Goal: Information Seeking & Learning: Learn about a topic

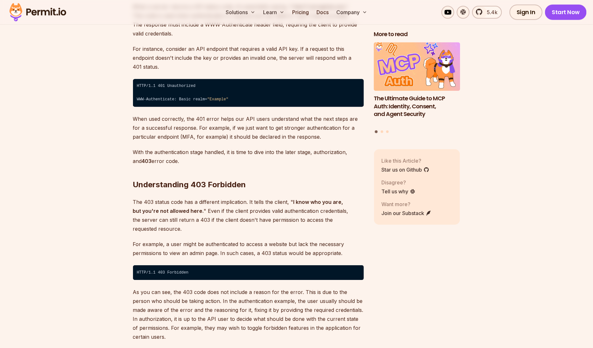
scroll to position [923, 0]
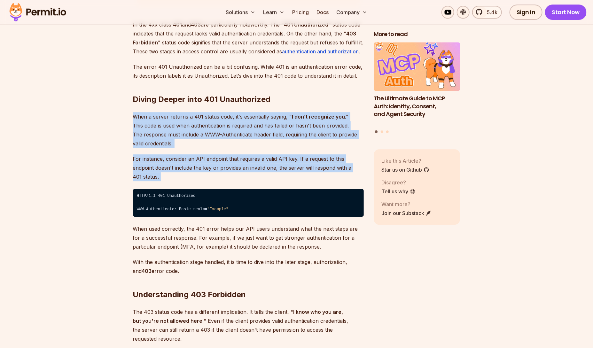
drag, startPoint x: 160, startPoint y: 147, endPoint x: 170, endPoint y: 134, distance: 17.0
click at [170, 134] on p "When a server returns a 401 status code, it's essentially saying, " I don’t rec…" at bounding box center [248, 130] width 231 height 36
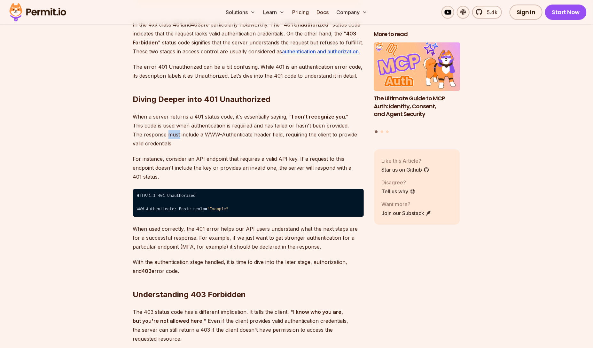
click at [170, 134] on p "When a server returns a 401 status code, it's essentially saying, " I don’t rec…" at bounding box center [248, 130] width 231 height 36
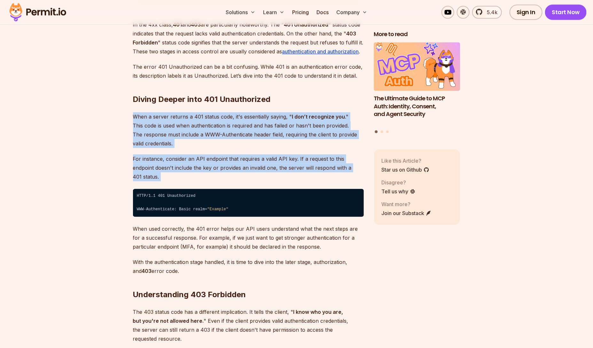
drag, startPoint x: 170, startPoint y: 134, endPoint x: 162, endPoint y: 163, distance: 30.0
click at [162, 163] on p "For instance, consider an API endpoint that requires a valid API key. If a requ…" at bounding box center [248, 168] width 231 height 27
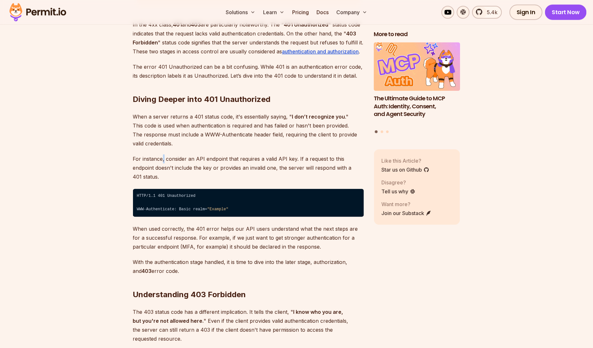
click at [162, 163] on p "For instance, consider an API endpoint that requires a valid API key. If a requ…" at bounding box center [248, 168] width 231 height 27
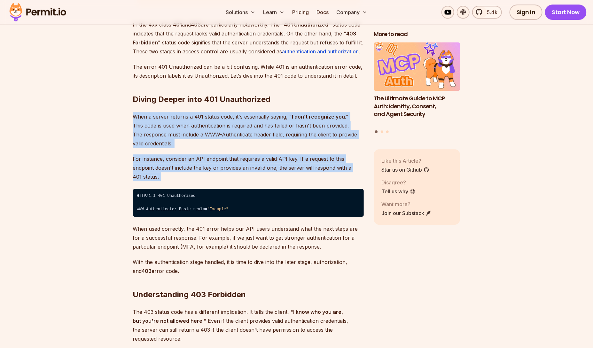
drag, startPoint x: 162, startPoint y: 163, endPoint x: 165, endPoint y: 140, distance: 22.4
click at [165, 140] on p "When a server returns a 401 status code, it's essentially saying, " I don’t rec…" at bounding box center [248, 130] width 231 height 36
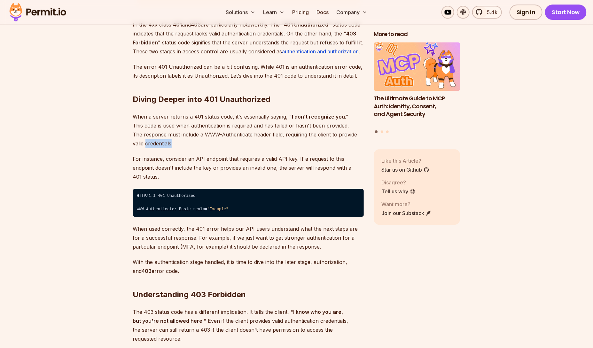
click at [165, 140] on p "When a server returns a 401 status code, it's essentially saying, " I don’t rec…" at bounding box center [248, 130] width 231 height 36
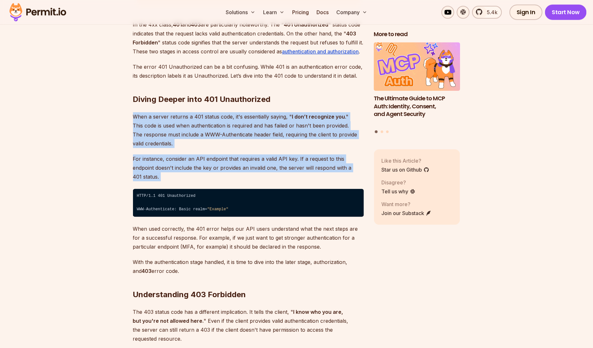
drag, startPoint x: 165, startPoint y: 140, endPoint x: 172, endPoint y: 162, distance: 22.8
click at [172, 162] on p "For instance, consider an API endpoint that requires a valid API key. If a requ…" at bounding box center [248, 168] width 231 height 27
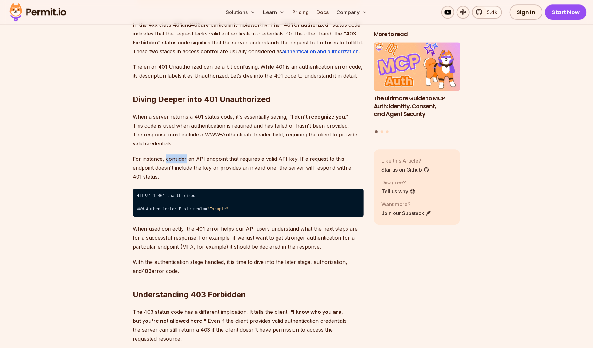
click at [172, 162] on p "For instance, consider an API endpoint that requires a valid API key. If a requ…" at bounding box center [248, 168] width 231 height 27
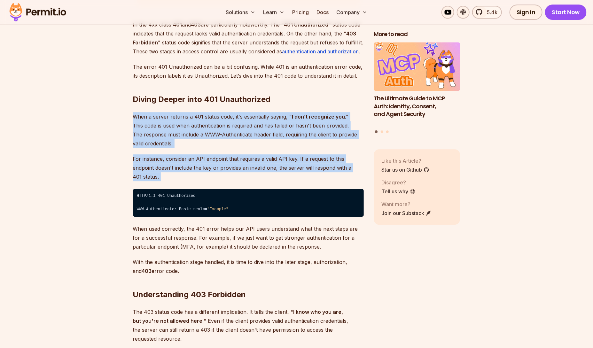
drag, startPoint x: 172, startPoint y: 162, endPoint x: 172, endPoint y: 143, distance: 18.9
click at [172, 143] on p "When a server returns a 401 status code, it's essentially saying, " I don’t rec…" at bounding box center [248, 130] width 231 height 36
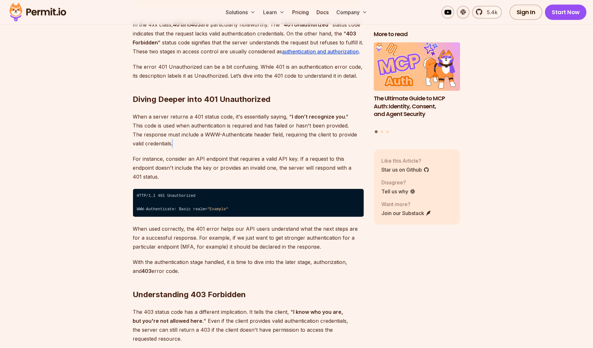
click at [172, 143] on p "When a server returns a 401 status code, it's essentially saying, " I don’t rec…" at bounding box center [248, 130] width 231 height 36
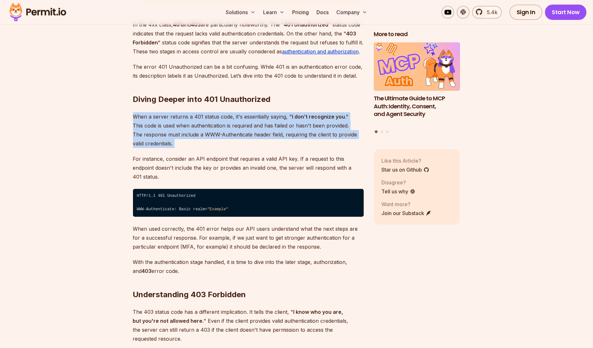
click at [172, 143] on p "When a server returns a 401 status code, it's essentially saying, " I don’t rec…" at bounding box center [248, 130] width 231 height 36
